Goal: Entertainment & Leisure: Consume media (video, audio)

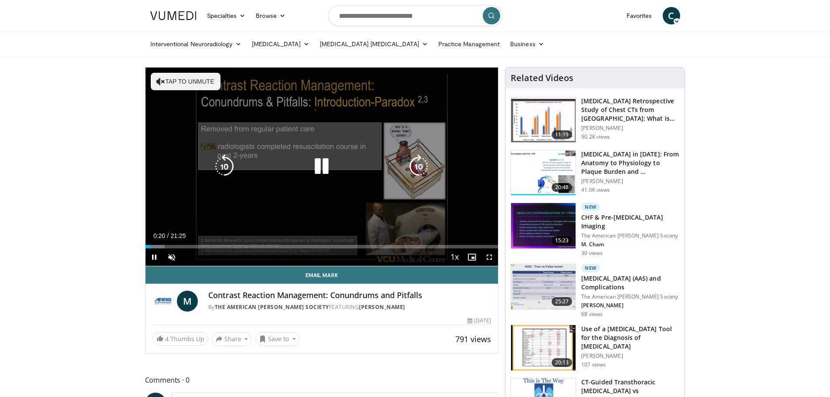
click at [307, 177] on div "10 seconds Tap to unmute" at bounding box center [322, 167] width 353 height 198
click at [314, 190] on div "10 seconds Tap to unmute" at bounding box center [322, 167] width 353 height 198
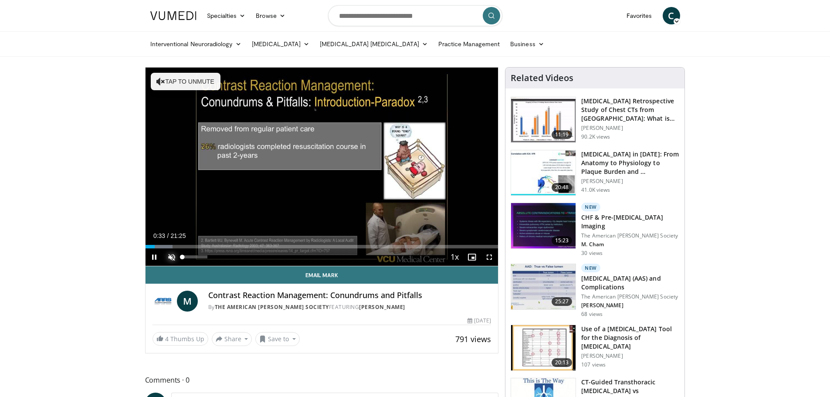
click at [169, 257] on span "Video Player" at bounding box center [171, 256] width 17 height 17
click at [183, 259] on div "4%" at bounding box center [195, 256] width 30 height 17
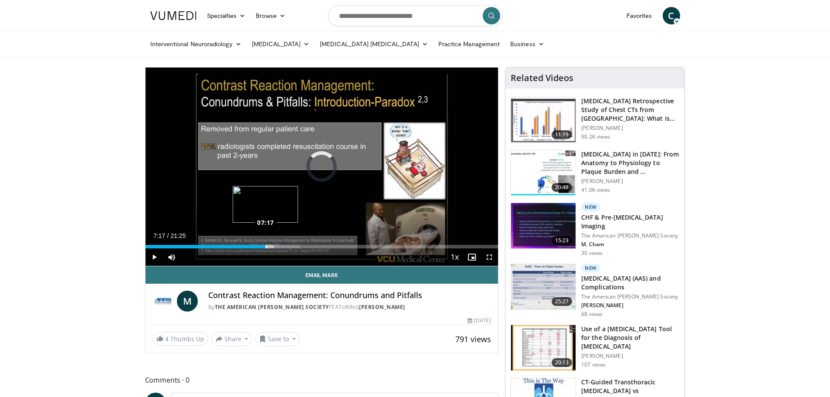
click at [265, 245] on div "Loaded : 43.80% 07:17 07:17" at bounding box center [322, 246] width 353 height 3
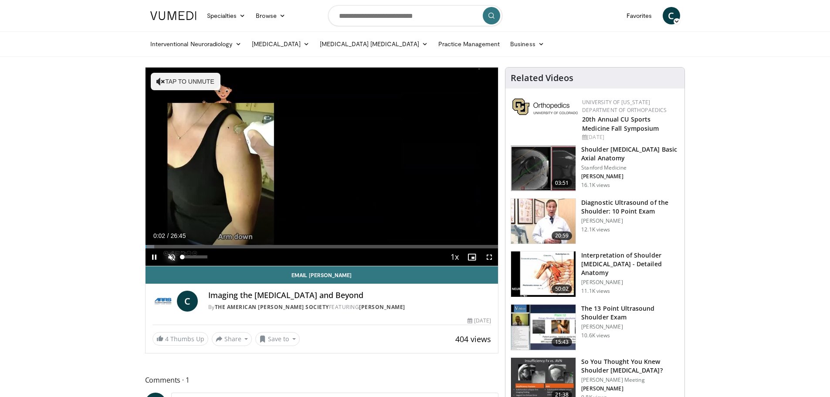
click at [173, 258] on span "Video Player" at bounding box center [171, 256] width 17 height 17
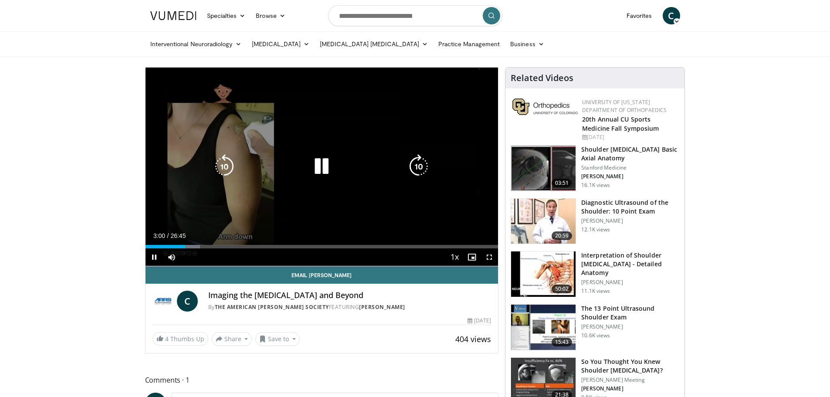
click at [321, 161] on icon "Video Player" at bounding box center [321, 166] width 24 height 24
